Goal: Information Seeking & Learning: Find specific fact

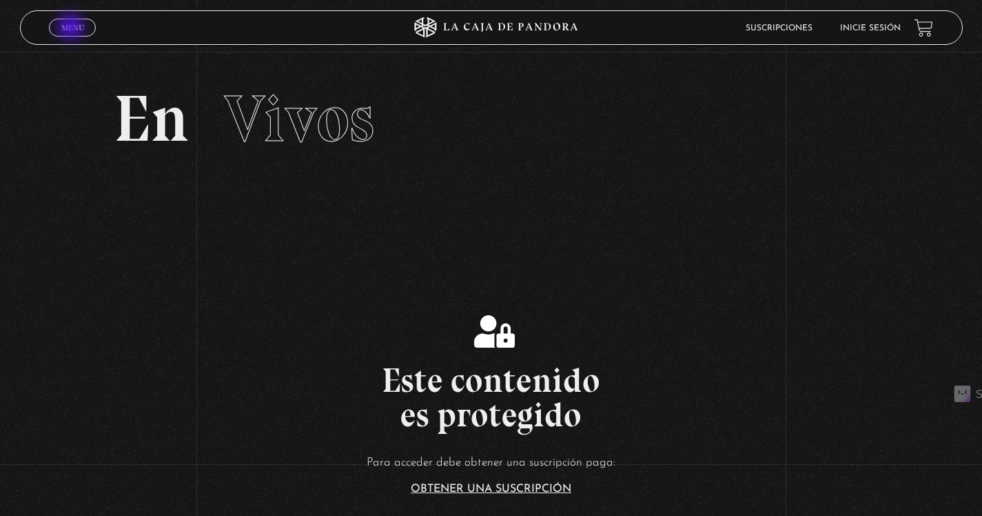
click at [72, 28] on span "Menu" at bounding box center [72, 27] width 23 height 8
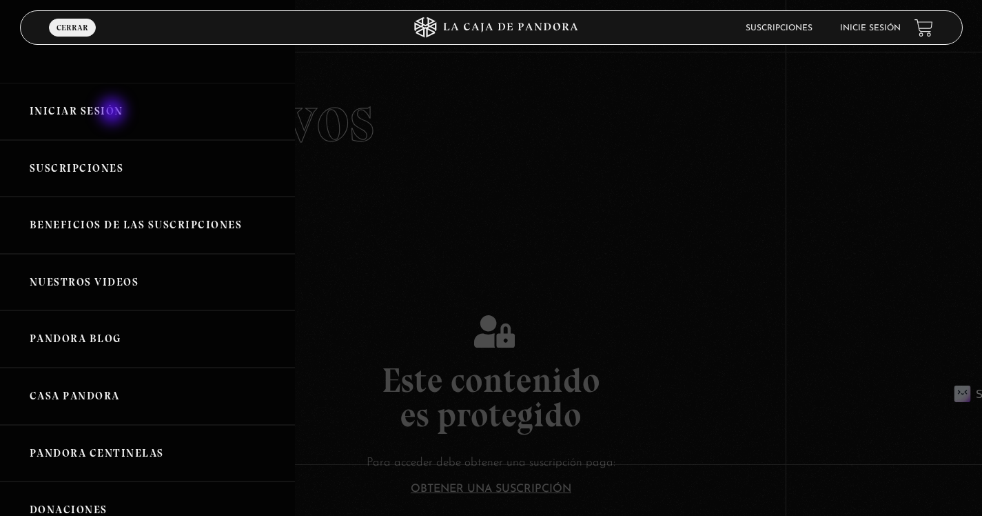
click at [114, 112] on link "Iniciar Sesión" at bounding box center [147, 111] width 295 height 57
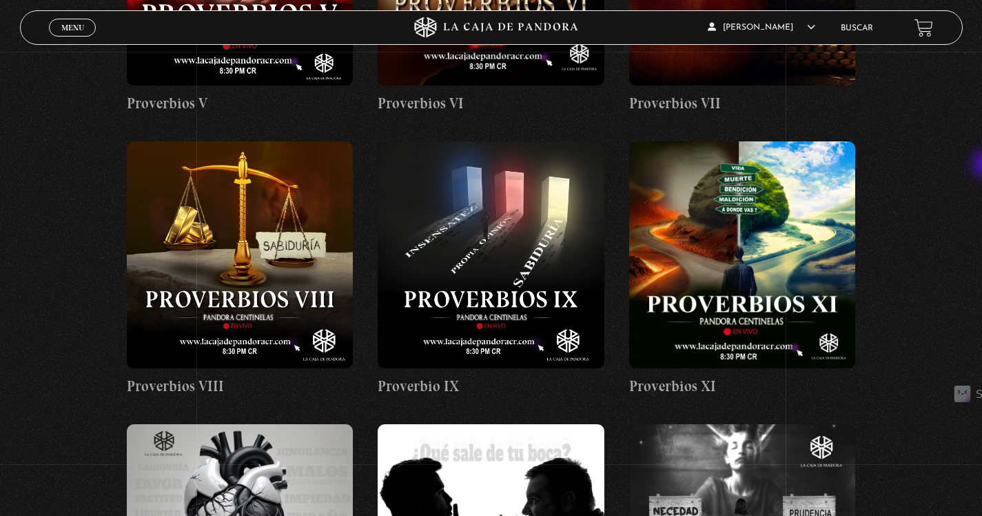
scroll to position [726, 0]
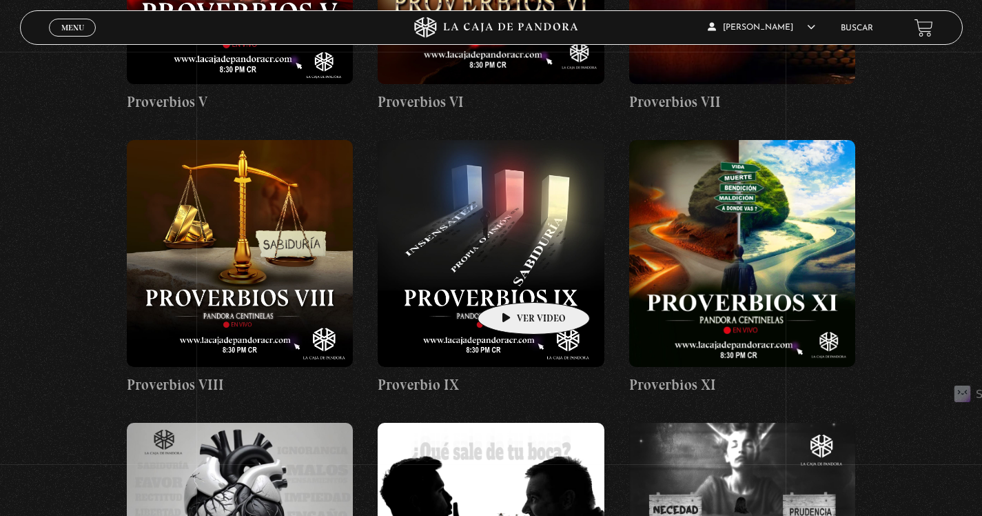
click at [512, 281] on figure at bounding box center [491, 253] width 226 height 226
